Goal: Task Accomplishment & Management: Manage account settings

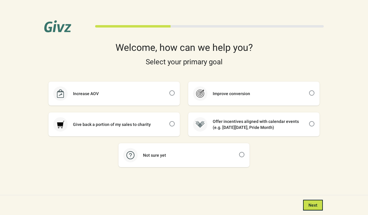
click at [322, 25] on div "33 %" at bounding box center [184, 26] width 280 height 12
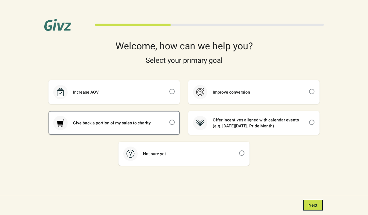
click at [145, 114] on div "Give back a portion of my sales to charity" at bounding box center [114, 123] width 130 height 23
checkbox input "true"
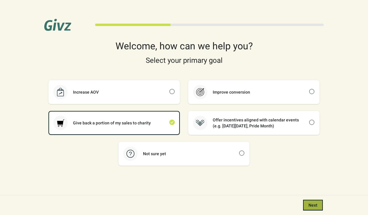
click at [312, 203] on span "Next" at bounding box center [313, 205] width 9 height 5
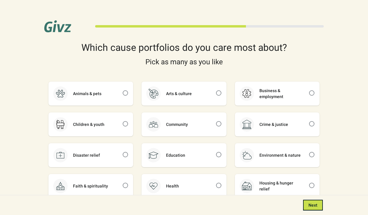
scroll to position [26, 0]
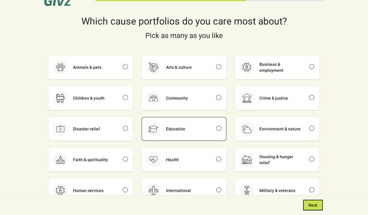
click at [187, 129] on div "Education" at bounding box center [176, 129] width 30 height 6
checkbox input "true"
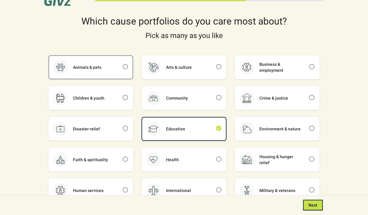
click at [109, 73] on div "Animals & pets" at bounding box center [91, 67] width 84 height 23
checkbox input "true"
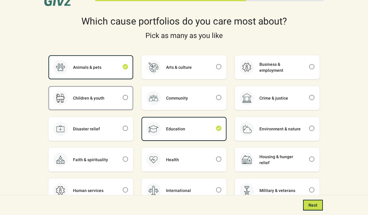
click at [109, 91] on div "Children & youth" at bounding box center [91, 98] width 84 height 23
checkbox input "true"
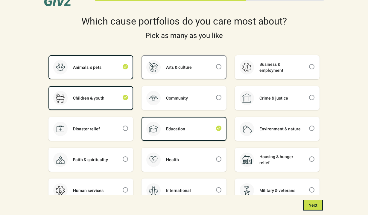
click at [191, 76] on div "Arts & culture" at bounding box center [184, 67] width 84 height 23
checkbox input "true"
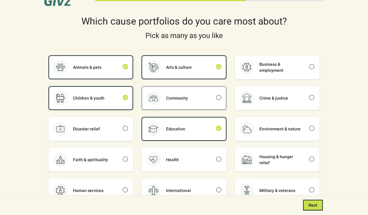
click at [191, 95] on div "Community" at bounding box center [177, 98] width 33 height 6
checkbox input "true"
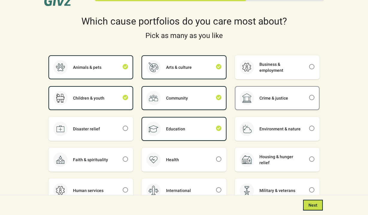
click at [242, 100] on icon at bounding box center [247, 98] width 10 height 10
checkbox input "false"
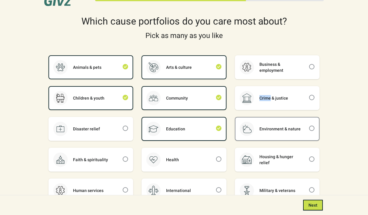
click at [263, 131] on div "Environment & nature" at bounding box center [280, 129] width 52 height 6
checkbox input "true"
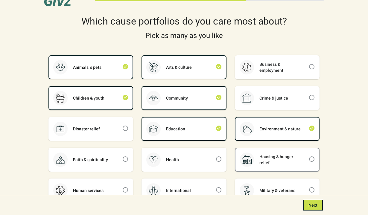
click at [254, 158] on div "Housing & hunger relief" at bounding box center [281, 160] width 55 height 12
checkbox input "true"
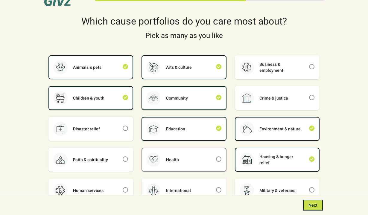
click at [164, 164] on div "Health" at bounding box center [184, 159] width 84 height 23
checkbox input "true"
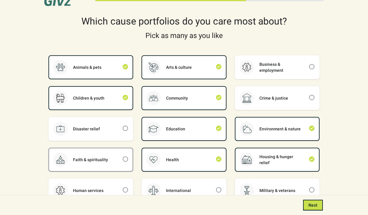
click at [102, 159] on div "Faith & spirituality" at bounding box center [91, 160] width 46 height 6
checkbox input "true"
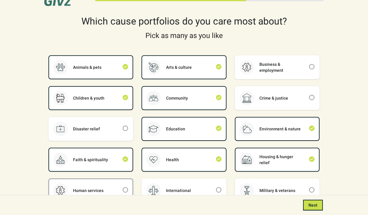
click at [102, 191] on div "Human services" at bounding box center [88, 191] width 41 height 6
checkbox input "true"
click at [160, 191] on div at bounding box center [153, 190] width 14 height 14
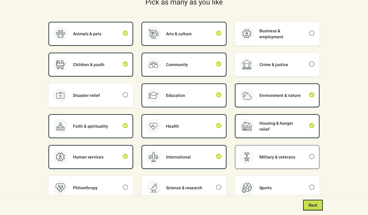
scroll to position [94, 0]
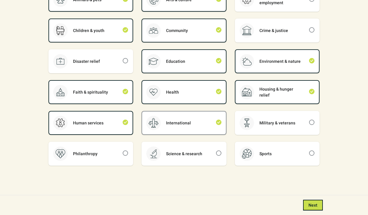
click at [203, 125] on div "International" at bounding box center [184, 123] width 84 height 23
checkbox input "false"
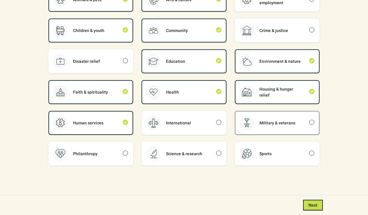
click at [252, 122] on div at bounding box center [247, 123] width 14 height 14
checkbox input "true"
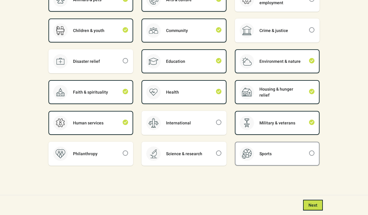
click at [253, 153] on div at bounding box center [247, 154] width 14 height 14
checkbox input "true"
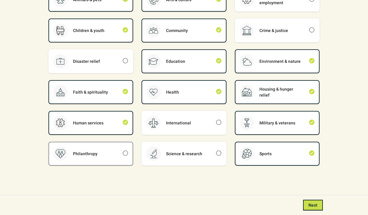
click at [113, 158] on div "Philanthropy" at bounding box center [91, 153] width 84 height 23
checkbox input "true"
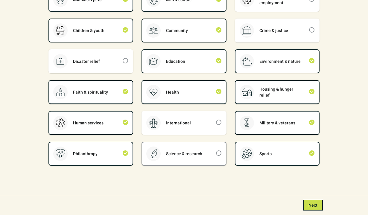
click at [195, 157] on div "Science & research" at bounding box center [184, 153] width 84 height 23
click at [203, 158] on div "Science & research" at bounding box center [184, 153] width 84 height 23
checkbox input "false"
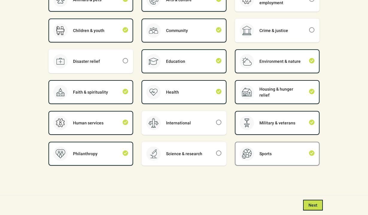
click at [262, 158] on div "Sports" at bounding box center [278, 153] width 84 height 23
checkbox input "false"
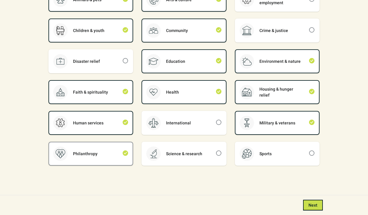
click at [104, 154] on div "Philanthropy" at bounding box center [91, 153] width 84 height 23
checkbox input "false"
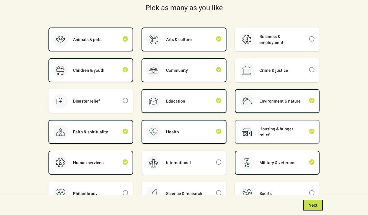
scroll to position [49, 0]
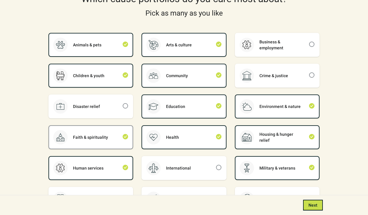
click at [93, 146] on div "Faith & spirituality" at bounding box center [91, 137] width 84 height 23
checkbox input "false"
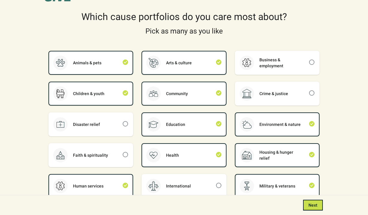
scroll to position [28, 0]
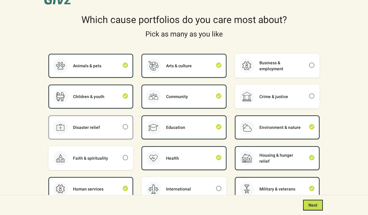
click at [106, 122] on div "Disaster relief" at bounding box center [91, 127] width 84 height 23
checkbox input "true"
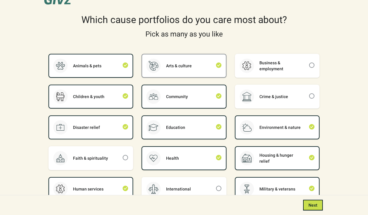
click at [175, 73] on div "Arts & culture" at bounding box center [184, 65] width 84 height 23
checkbox input "false"
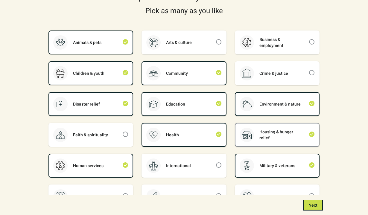
scroll to position [94, 0]
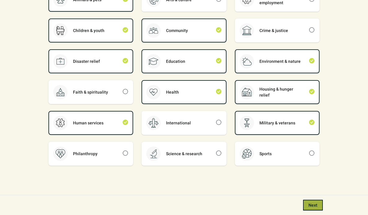
click at [309, 201] on button "Next" at bounding box center [313, 205] width 20 height 11
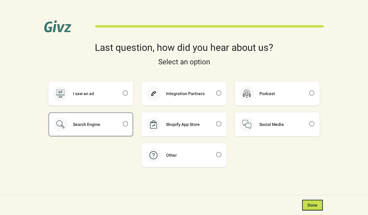
drag, startPoint x: 95, startPoint y: 131, endPoint x: 103, endPoint y: 131, distance: 8.4
click at [95, 131] on div "Search Engine" at bounding box center [91, 124] width 84 height 23
checkbox input "true"
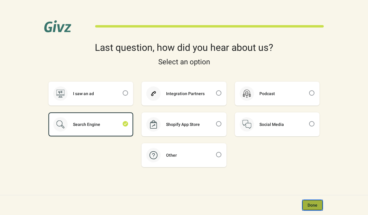
click at [313, 204] on span "Done" at bounding box center [313, 205] width 10 height 5
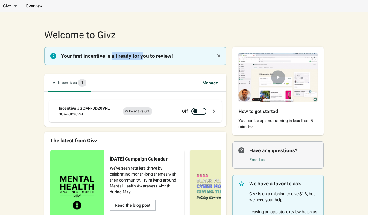
drag, startPoint x: 111, startPoint y: 57, endPoint x: 143, endPoint y: 57, distance: 32.3
click at [143, 57] on p "Your first incentive is all ready for you to review!" at bounding box center [137, 55] width 153 height 7
click at [158, 57] on p "Your first incentive is all ready for you to review!" at bounding box center [137, 55] width 153 height 7
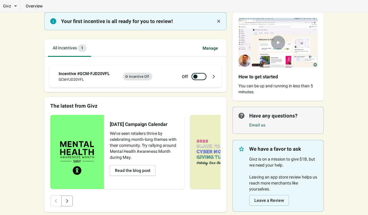
scroll to position [55, 0]
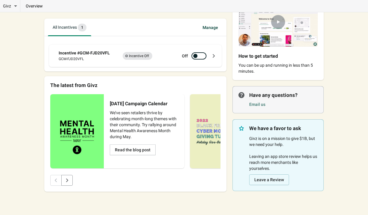
click at [124, 57] on span "Incomplete Incentive Off" at bounding box center [138, 56] width 30 height 8
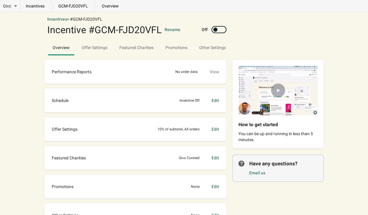
scroll to position [13, 0]
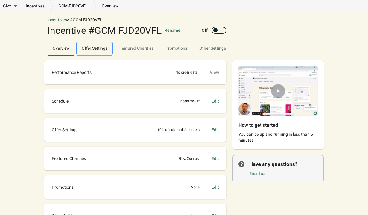
click at [93, 51] on span "Offer Settings" at bounding box center [94, 48] width 35 height 11
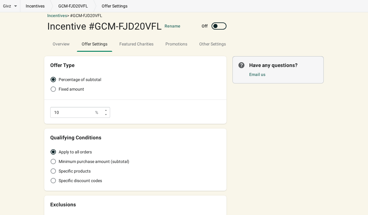
scroll to position [22, 0]
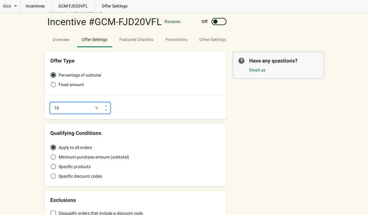
click at [66, 110] on input "10" at bounding box center [72, 108] width 44 height 11
type input "10.0"
click at [120, 120] on div "Offer Type Percentage of subtotal Fixed amount 10.0 % Qualifying Conditions App…" at bounding box center [135, 138] width 182 height 172
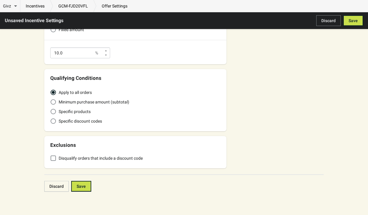
scroll to position [79, 0]
click at [86, 110] on span "Specific products" at bounding box center [75, 111] width 32 height 6
click at [51, 109] on input "Specific products" at bounding box center [51, 108] width 0 height 0
radio input "true"
radio input "false"
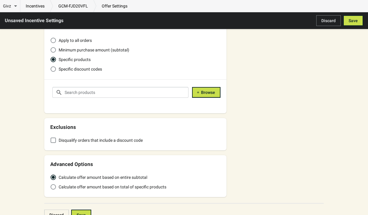
scroll to position [144, 0]
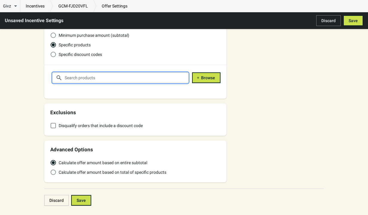
click at [84, 80] on input "text" at bounding box center [126, 77] width 124 height 11
type input "s"
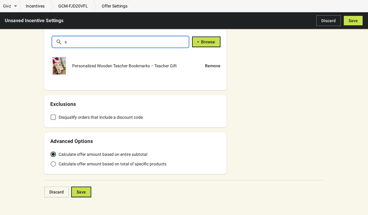
scroll to position [187, 0]
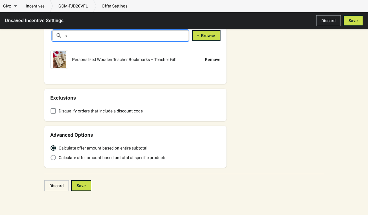
click at [107, 158] on span "Calculate offer amount based on total of specific products" at bounding box center [113, 158] width 108 height 6
click at [51, 155] on input "Calculate offer amount based on total of specific products" at bounding box center [51, 155] width 0 height 0
radio input "true"
radio input "false"
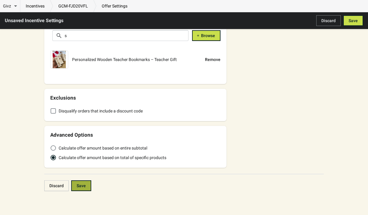
click at [76, 190] on button "Save" at bounding box center [81, 185] width 20 height 11
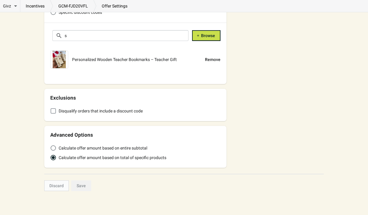
type input "10"
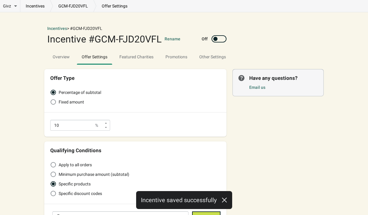
scroll to position [0, 0]
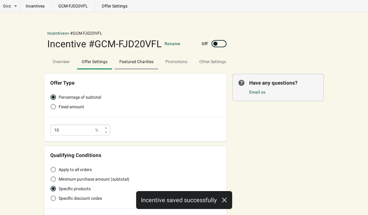
click at [139, 65] on span "Featured Charities" at bounding box center [137, 61] width 44 height 11
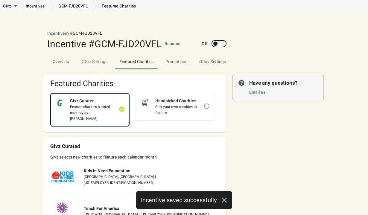
scroll to position [25, 0]
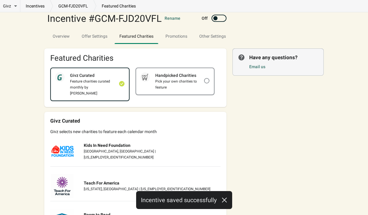
click at [163, 93] on div "Handpicked Charities Pick your own charities to feature" at bounding box center [175, 81] width 78 height 26
checkbox input "false"
checkbox input "true"
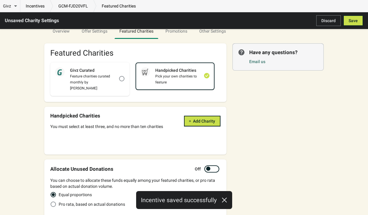
scroll to position [71, 0]
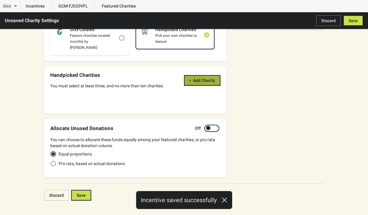
click at [191, 77] on button "Add Charity" at bounding box center [202, 80] width 37 height 11
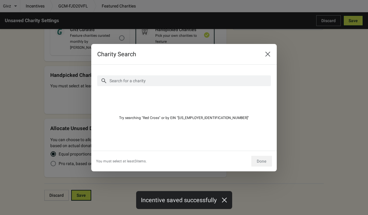
click at [157, 87] on div "Search for a charity More filters" at bounding box center [184, 81] width 174 height 20
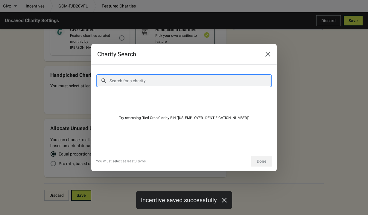
click at [130, 82] on input "Search for a charity" at bounding box center [190, 80] width 162 height 11
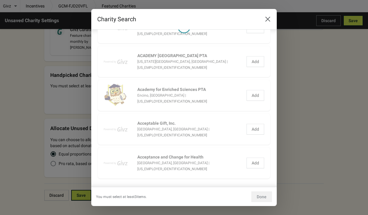
scroll to position [0, 0]
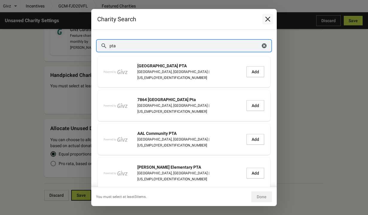
type input "pta"
click at [263, 22] on button "Close" at bounding box center [267, 19] width 11 height 11
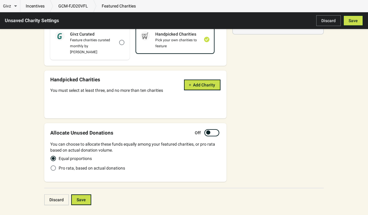
scroll to position [71, 0]
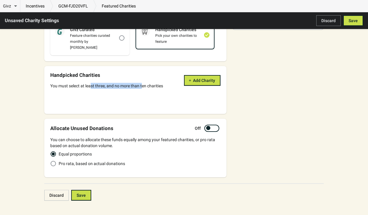
drag, startPoint x: 91, startPoint y: 80, endPoint x: 144, endPoint y: 80, distance: 53.0
click at [144, 83] on div "You must select at least three, and no more than ten charities" at bounding box center [106, 86] width 113 height 6
click at [149, 83] on div "You must select at least three, and no more than ten charities" at bounding box center [106, 86] width 113 height 6
drag, startPoint x: 156, startPoint y: 81, endPoint x: 81, endPoint y: 81, distance: 74.8
click at [81, 83] on div "You must select at least three, and no more than ten charities" at bounding box center [106, 86] width 113 height 6
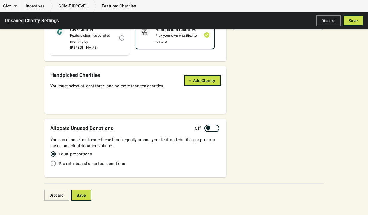
click at [96, 83] on div "You must select at least three, and no more than ten charities" at bounding box center [106, 86] width 113 height 6
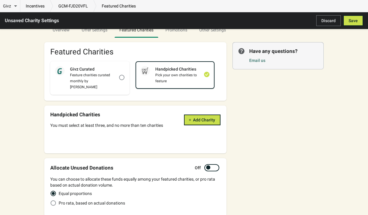
scroll to position [0, 0]
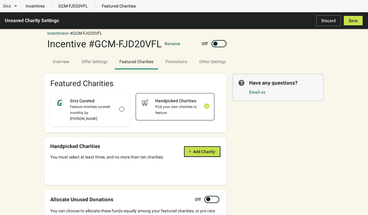
click at [180, 100] on div "Handpicked Charities" at bounding box center [177, 101] width 54 height 6
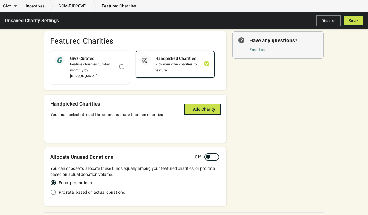
scroll to position [70, 0]
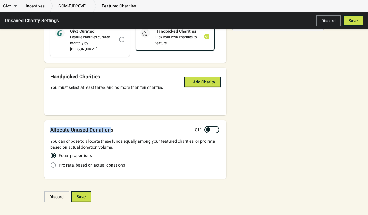
drag, startPoint x: 50, startPoint y: 124, endPoint x: 110, endPoint y: 124, distance: 60.5
click at [110, 124] on div "Allocate Unused Donations Off You can choose to allocate these funds equally am…" at bounding box center [135, 149] width 182 height 59
click at [117, 126] on div "Allocate Unused Donations Off" at bounding box center [135, 129] width 170 height 7
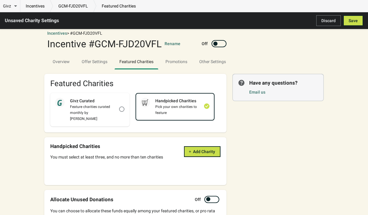
scroll to position [75, 0]
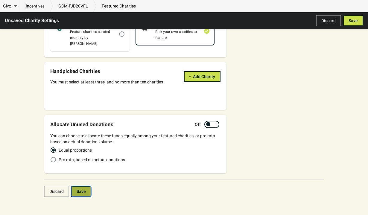
click at [75, 187] on button "Save" at bounding box center [81, 191] width 20 height 11
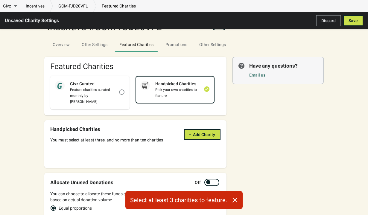
scroll to position [0, 0]
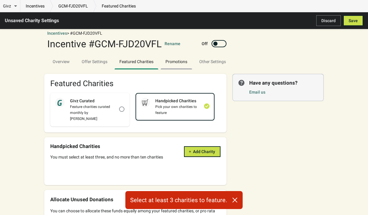
click at [179, 61] on span "Promotions" at bounding box center [177, 61] width 22 height 5
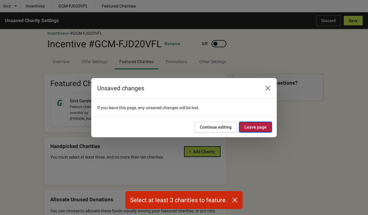
click at [252, 128] on span "Leave page" at bounding box center [256, 127] width 22 height 5
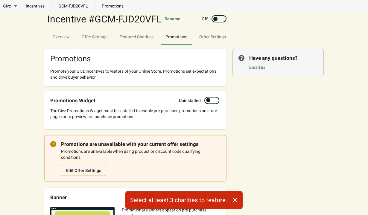
scroll to position [48, 0]
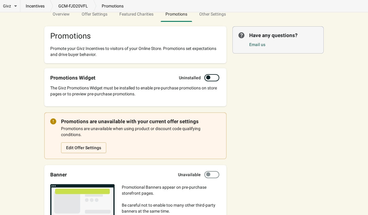
drag, startPoint x: 79, startPoint y: 94, endPoint x: 117, endPoint y: 94, distance: 38.0
click at [117, 94] on div "The Givz Promotions Widget must be installed to enable pre-purchase promotions …" at bounding box center [135, 91] width 170 height 12
drag, startPoint x: 125, startPoint y: 94, endPoint x: 81, endPoint y: 94, distance: 44.9
click at [81, 94] on div "The Givz Promotions Widget must be installed to enable pre-purchase promotions …" at bounding box center [135, 91] width 170 height 12
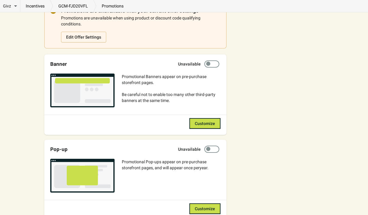
scroll to position [163, 0]
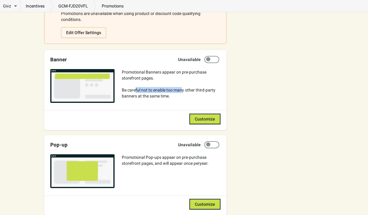
drag, startPoint x: 136, startPoint y: 92, endPoint x: 183, endPoint y: 93, distance: 46.7
click at [183, 93] on div "Promotional Banners appear on pre-purchase storefront pages. Be careful not to …" at bounding box center [171, 84] width 99 height 30
click at [195, 90] on span "Promotional Banners appear on pre-purchase storefront pages. Be careful not to …" at bounding box center [169, 84] width 94 height 29
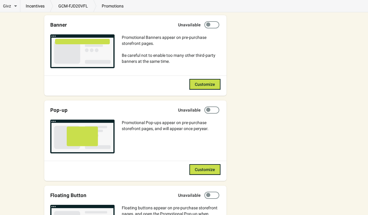
scroll to position [0, 0]
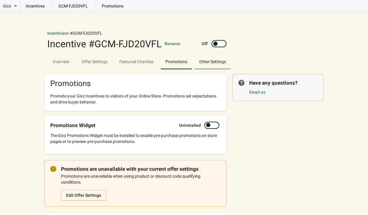
click at [208, 59] on span "Other Settings" at bounding box center [213, 61] width 36 height 11
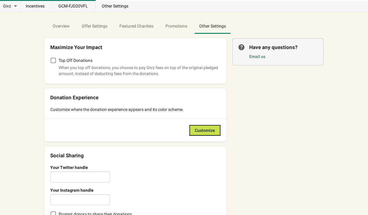
scroll to position [43, 0]
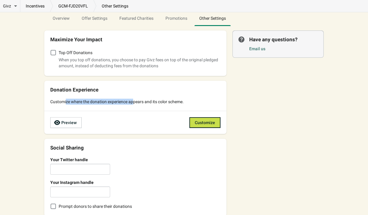
drag, startPoint x: 65, startPoint y: 103, endPoint x: 134, endPoint y: 103, distance: 68.5
click at [134, 103] on span "Customize where the donation experience appears and its color scheme." at bounding box center [116, 101] width 133 height 5
click at [146, 103] on span "Customize where the donation experience appears and its color scheme." at bounding box center [116, 101] width 133 height 5
drag, startPoint x: 170, startPoint y: 102, endPoint x: 78, endPoint y: 102, distance: 92.5
click at [78, 102] on span "Customize where the donation experience appears and its color scheme." at bounding box center [116, 101] width 133 height 5
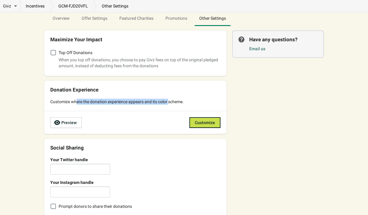
click at [78, 102] on span "Customize where the donation experience appears and its color scheme." at bounding box center [116, 101] width 133 height 5
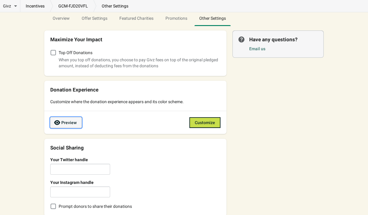
click at [73, 121] on span "Preview" at bounding box center [68, 122] width 15 height 5
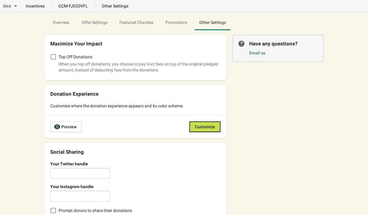
scroll to position [6, 0]
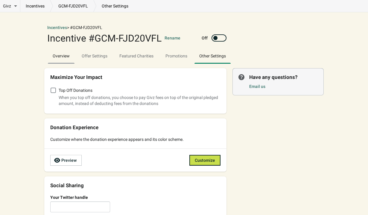
click at [64, 60] on span "Overview" at bounding box center [61, 56] width 27 height 11
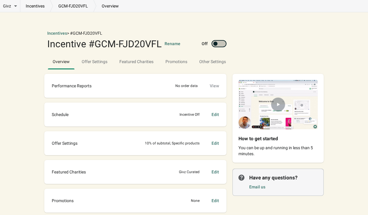
click at [220, 46] on div at bounding box center [219, 43] width 15 height 7
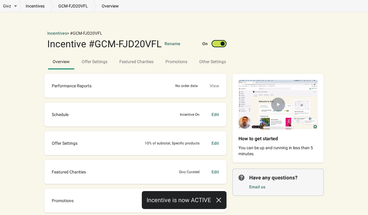
click at [223, 42] on div at bounding box center [223, 44] width 4 height 4
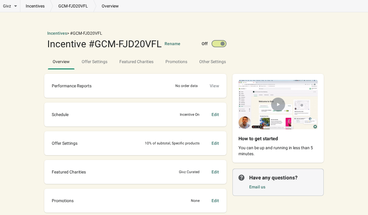
checkbox input "false"
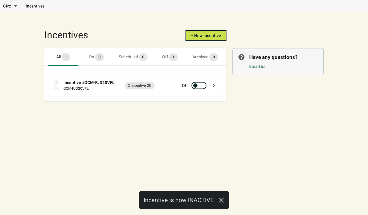
click at [214, 86] on icon at bounding box center [214, 86] width 2 height 4
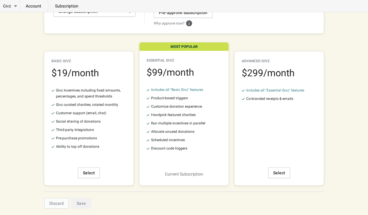
scroll to position [112, 0]
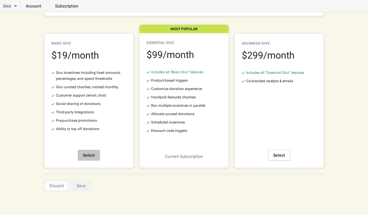
click at [96, 156] on button "Select" at bounding box center [89, 155] width 22 height 11
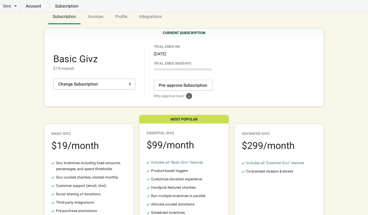
scroll to position [0, 0]
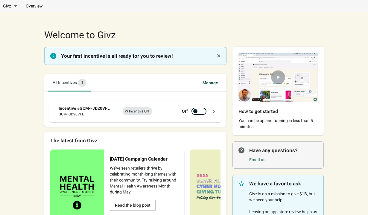
click at [215, 108] on icon at bounding box center [214, 111] width 6 height 6
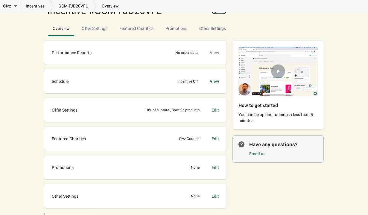
scroll to position [38, 0]
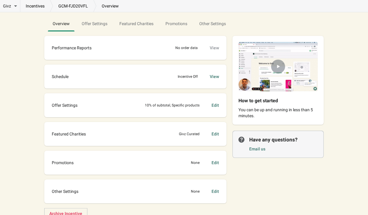
click at [214, 106] on div "Edit" at bounding box center [215, 105] width 7 height 6
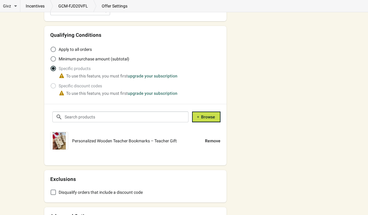
scroll to position [121, 0]
click at [213, 142] on div "Remove" at bounding box center [213, 141] width 16 height 6
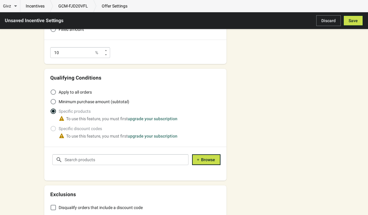
scroll to position [78, 0]
click at [95, 116] on div "To use this feature, you must first upgrade your subscription" at bounding box center [140, 118] width 162 height 7
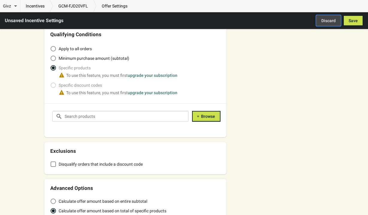
click at [318, 23] on button "Discard" at bounding box center [328, 20] width 25 height 11
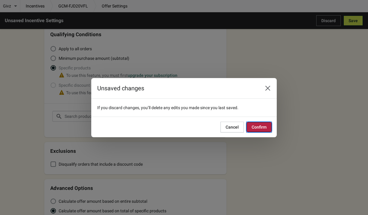
click at [254, 125] on span "Confirm" at bounding box center [259, 127] width 15 height 5
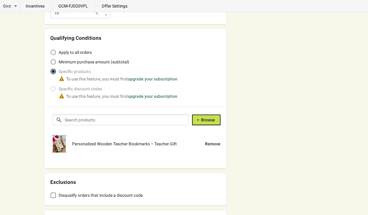
scroll to position [121, 0]
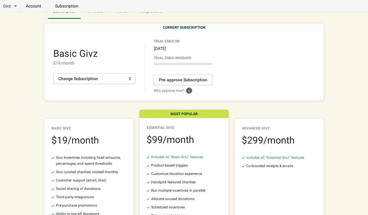
scroll to position [28, 0]
